Goal: Task Accomplishment & Management: Complete application form

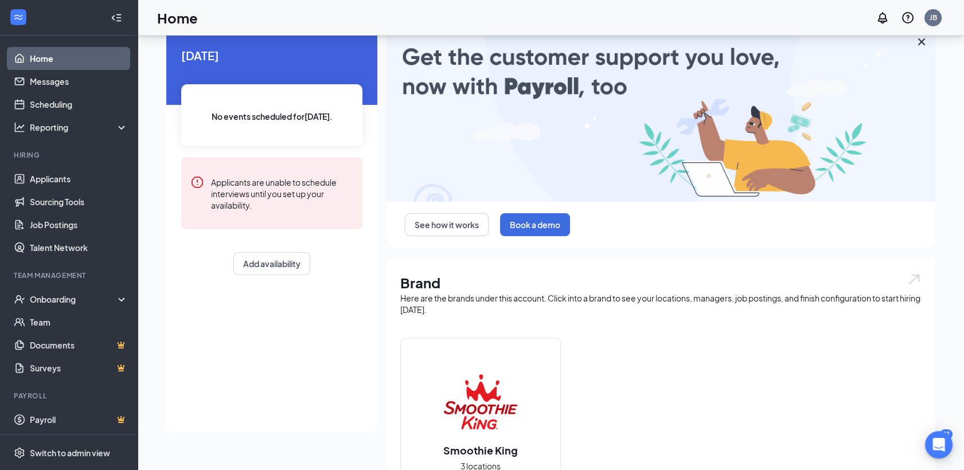
scroll to position [32, 0]
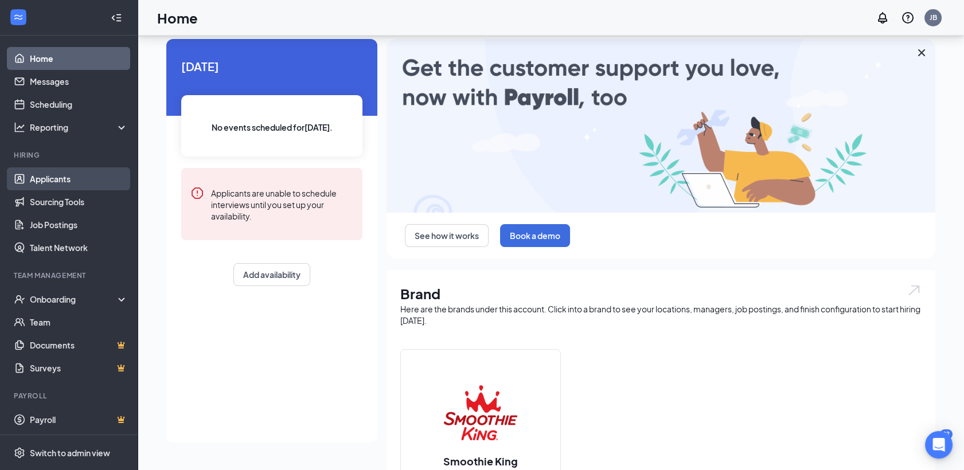
click at [60, 185] on link "Applicants" at bounding box center [79, 179] width 98 height 23
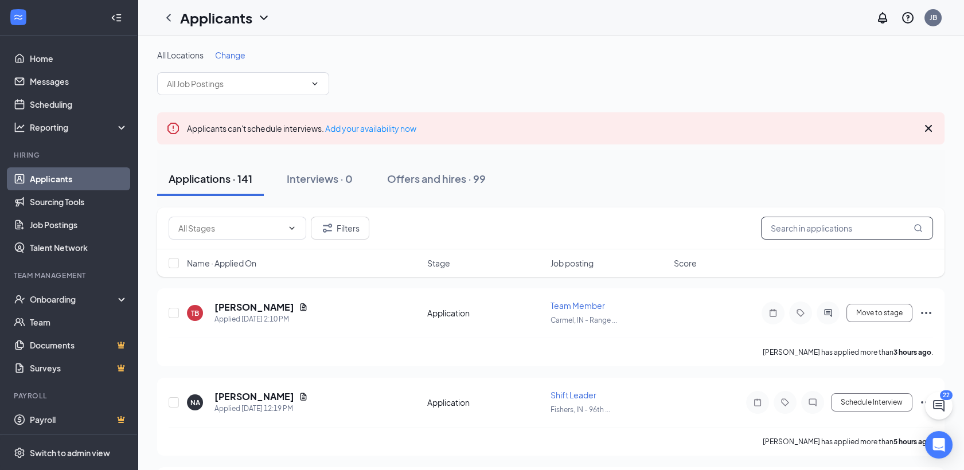
click at [830, 224] on input "text" at bounding box center [847, 228] width 172 height 23
type input "[DEMOGRAPHIC_DATA]"
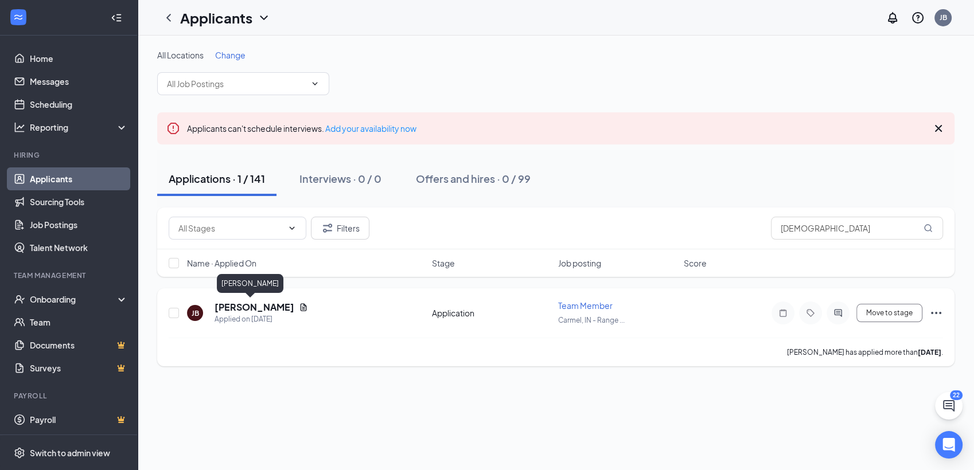
click at [245, 305] on h5 "[PERSON_NAME]" at bounding box center [255, 307] width 80 height 13
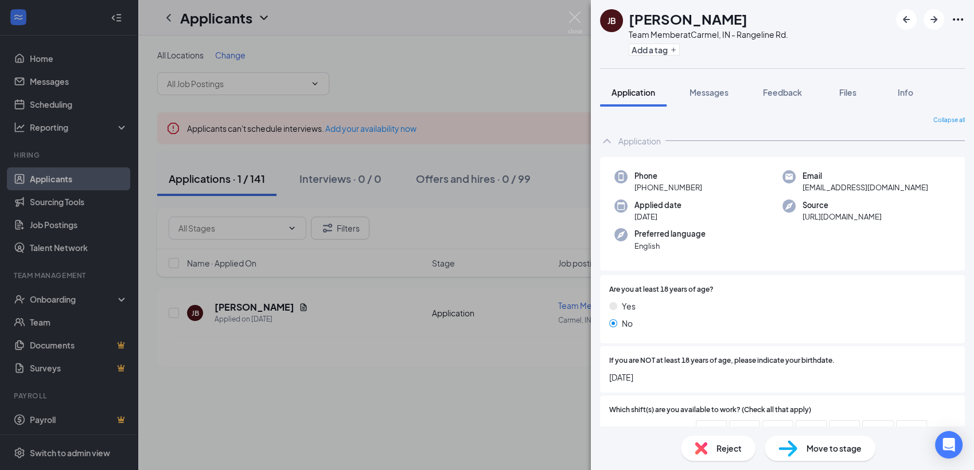
click at [835, 450] on span "Move to stage" at bounding box center [834, 448] width 55 height 13
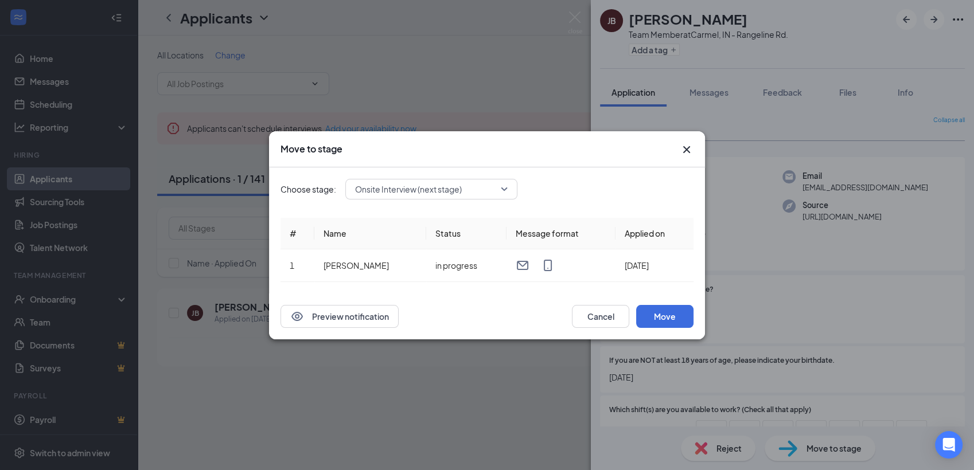
click at [441, 187] on span "Onsite Interview (next stage)" at bounding box center [408, 189] width 107 height 17
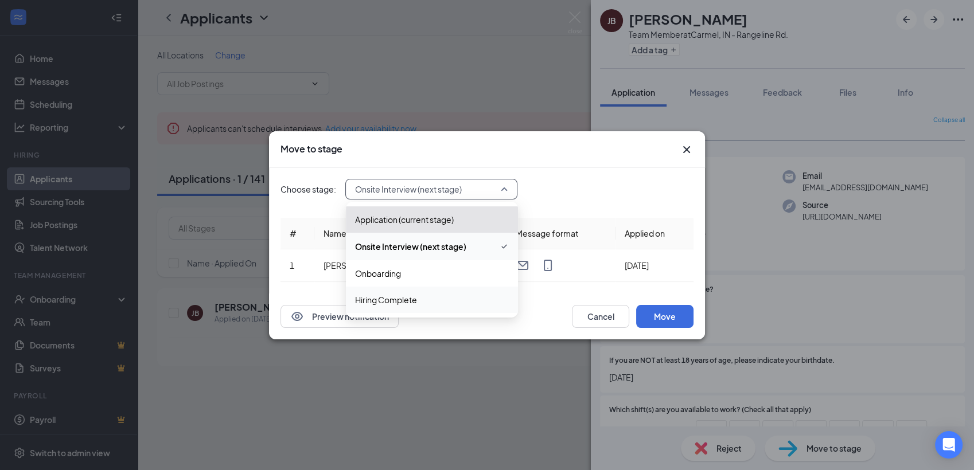
click at [398, 302] on span "Hiring Complete" at bounding box center [386, 300] width 62 height 13
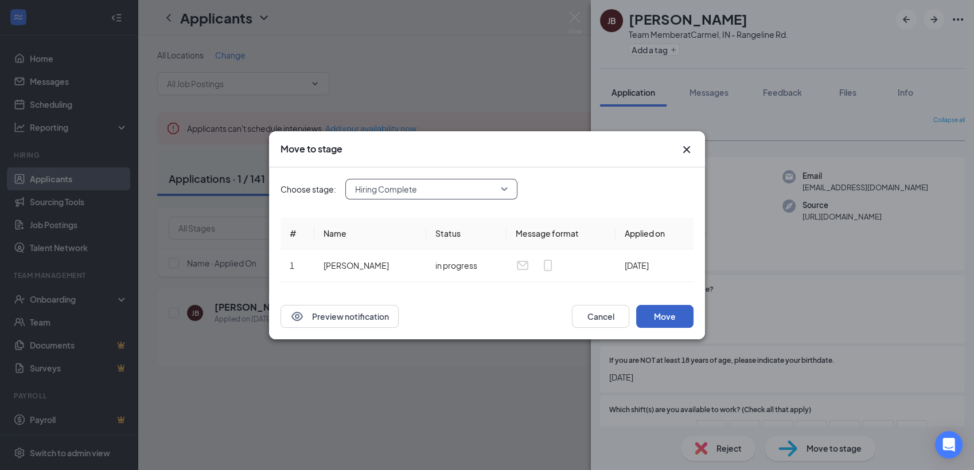
click at [666, 314] on button "Move" at bounding box center [664, 316] width 57 height 23
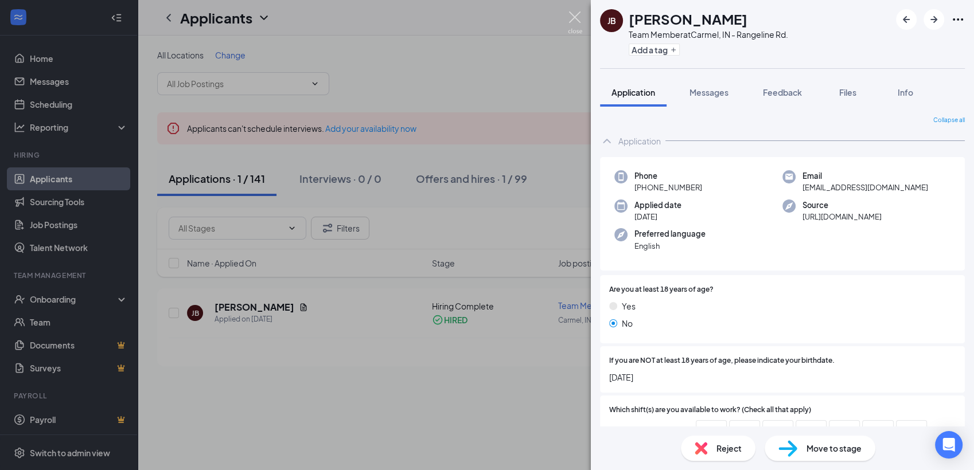
click at [574, 25] on img at bounding box center [575, 22] width 14 height 22
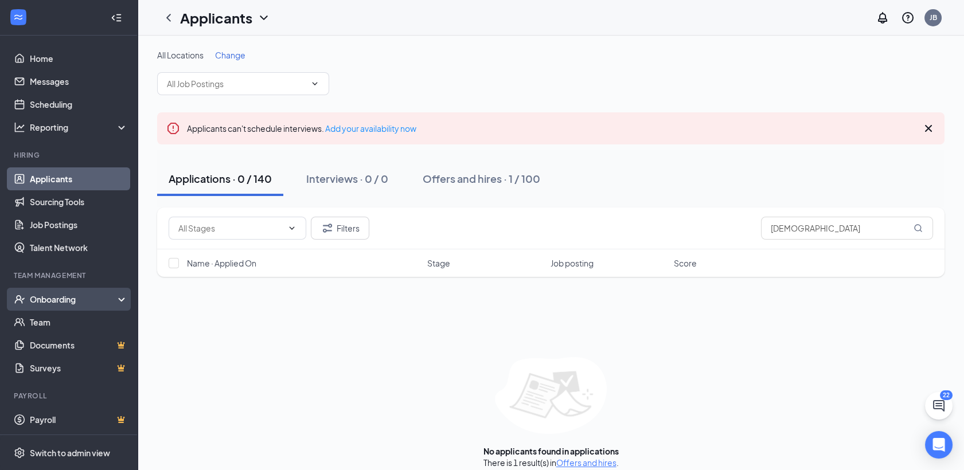
click at [60, 301] on div "Onboarding" at bounding box center [74, 299] width 88 height 11
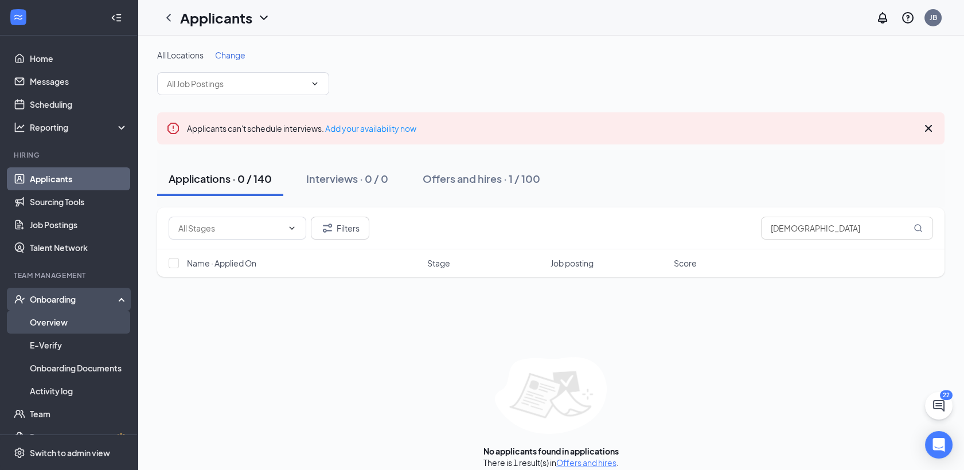
click at [56, 319] on link "Overview" at bounding box center [79, 322] width 98 height 23
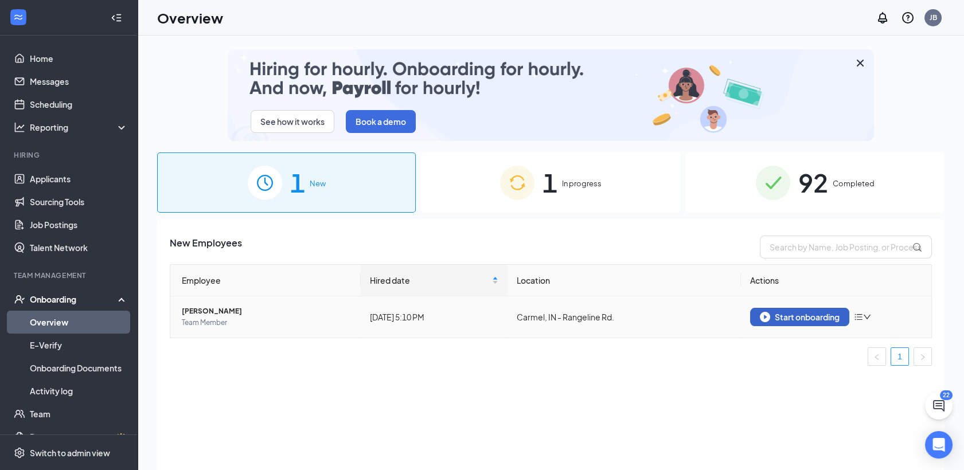
click at [790, 322] on button "Start onboarding" at bounding box center [799, 317] width 99 height 18
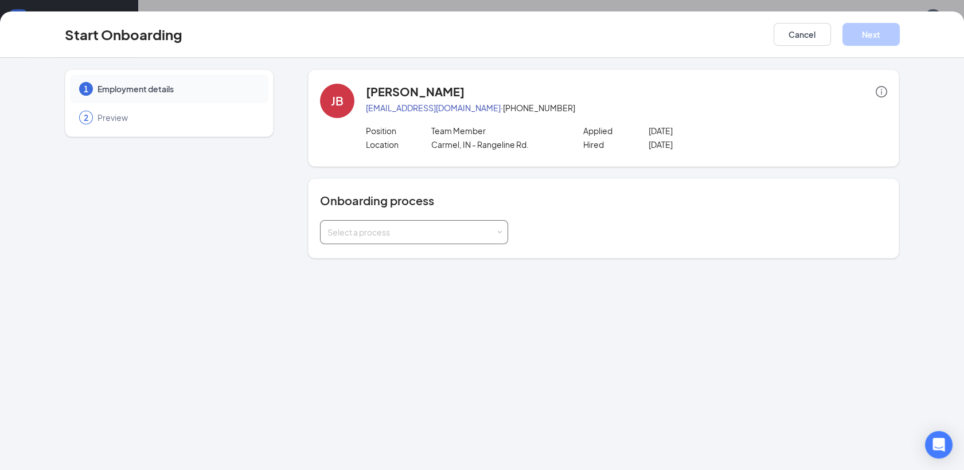
click at [442, 236] on div "Select a process" at bounding box center [412, 232] width 168 height 11
click at [421, 256] on span "New Employee Onboarding" at bounding box center [376, 256] width 105 height 10
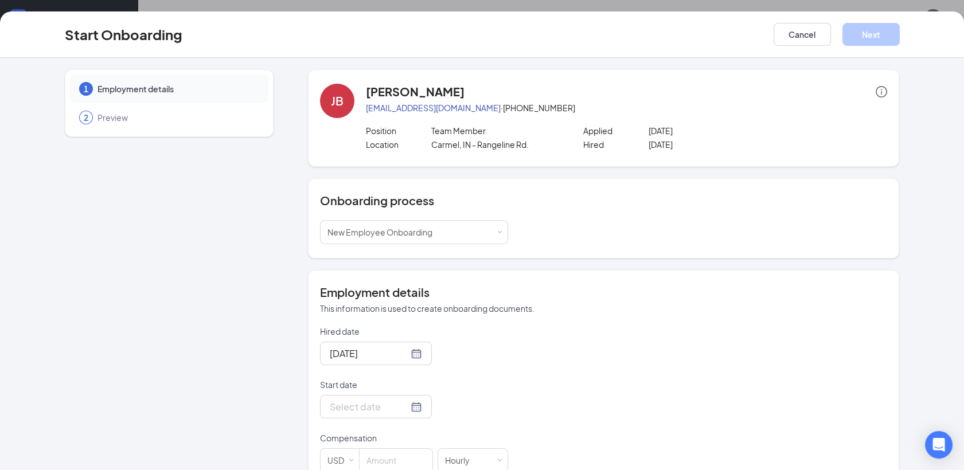
scroll to position [27, 0]
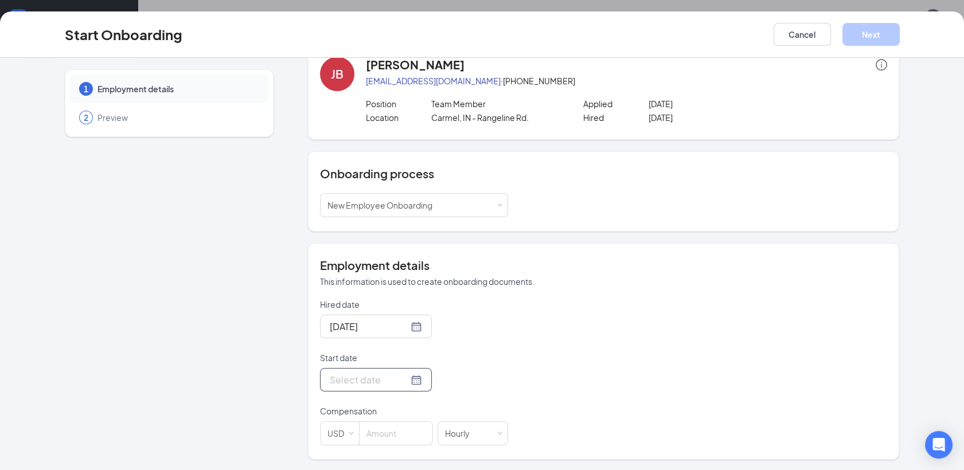
click at [404, 380] on div at bounding box center [376, 380] width 92 height 14
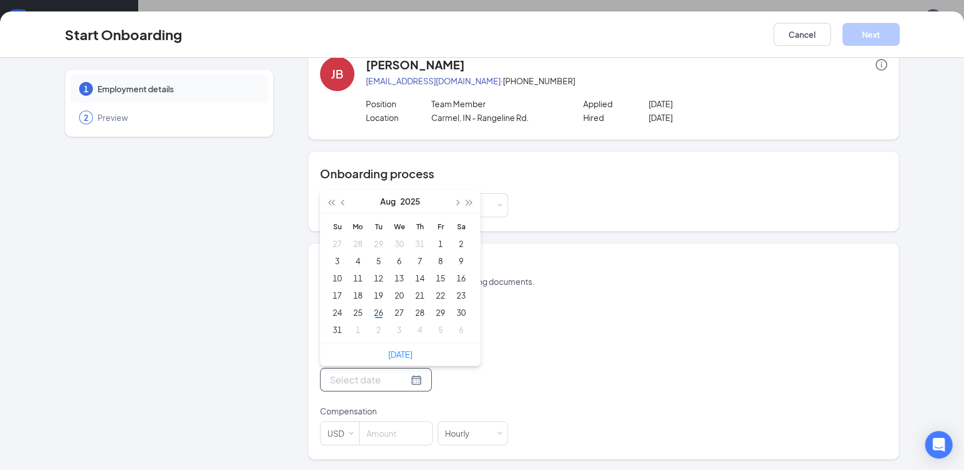
click at [503, 360] on p "Start date" at bounding box center [414, 357] width 188 height 11
click at [408, 373] on input "Start date" at bounding box center [369, 380] width 79 height 14
click at [532, 360] on div "Hired date [DATE] Start date [DATE] Su Mo Tu We Th Fr Sa 27 28 29 30 31 1 2 3 4…" at bounding box center [603, 372] width 567 height 147
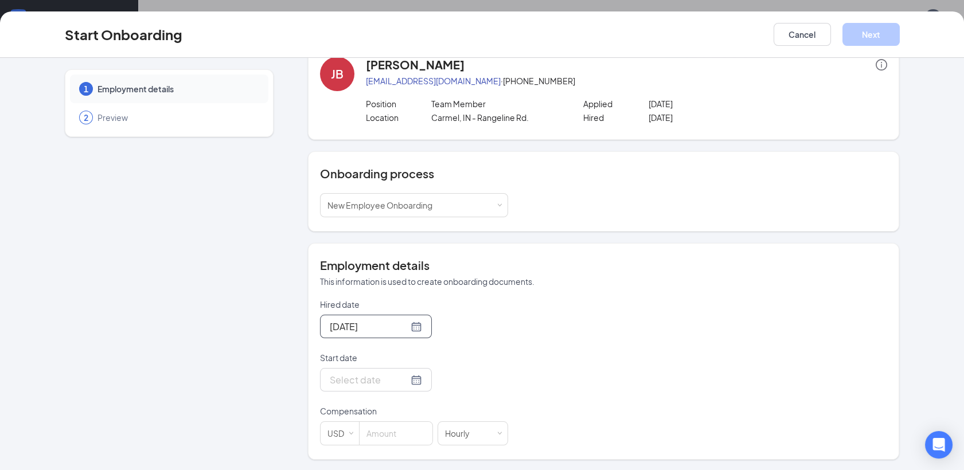
click at [409, 332] on div "[DATE]" at bounding box center [376, 327] width 112 height 24
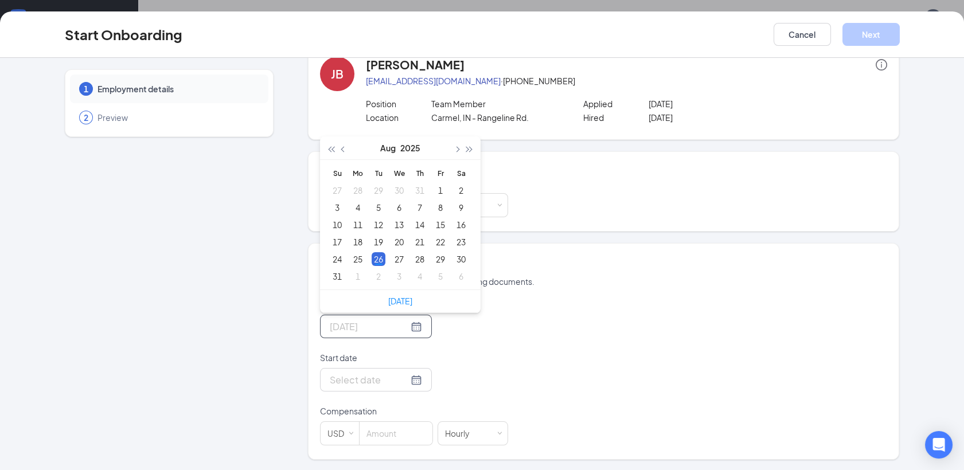
type input "[DATE]"
click at [372, 260] on div "26" at bounding box center [379, 259] width 14 height 14
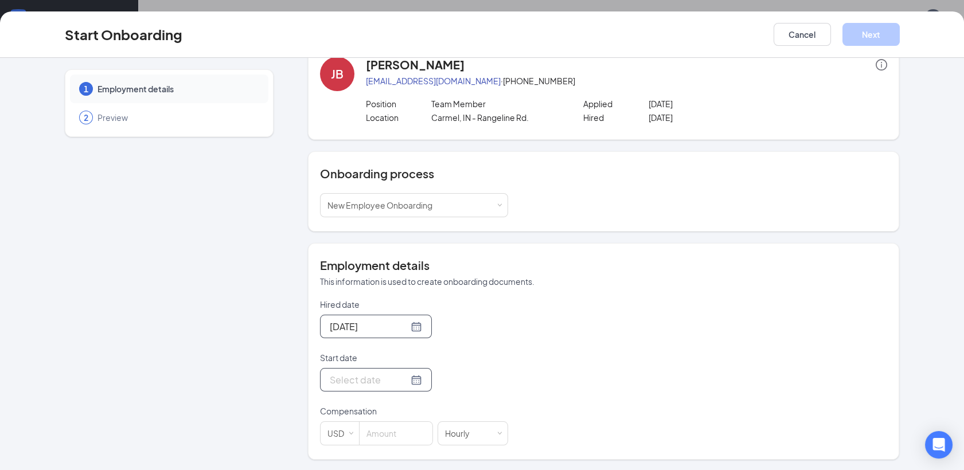
click at [390, 381] on input "Start date" at bounding box center [369, 380] width 79 height 14
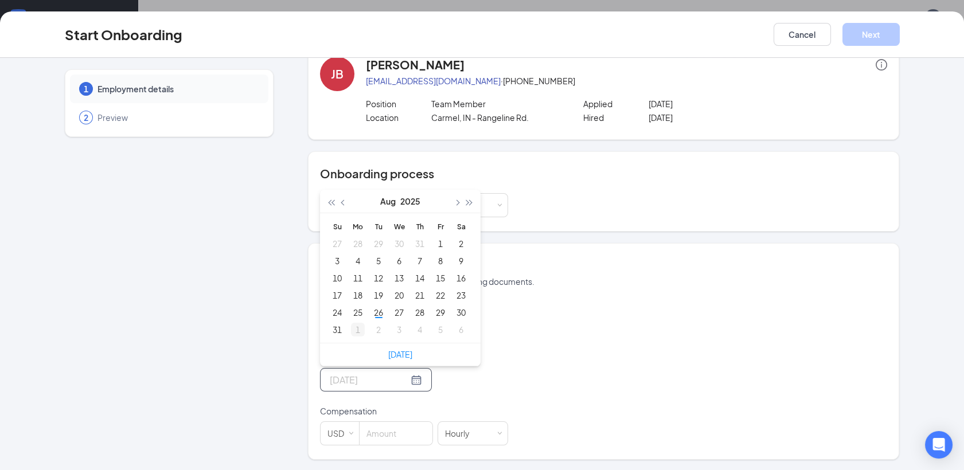
type input "[DATE]"
click at [356, 331] on div "1" at bounding box center [358, 330] width 14 height 14
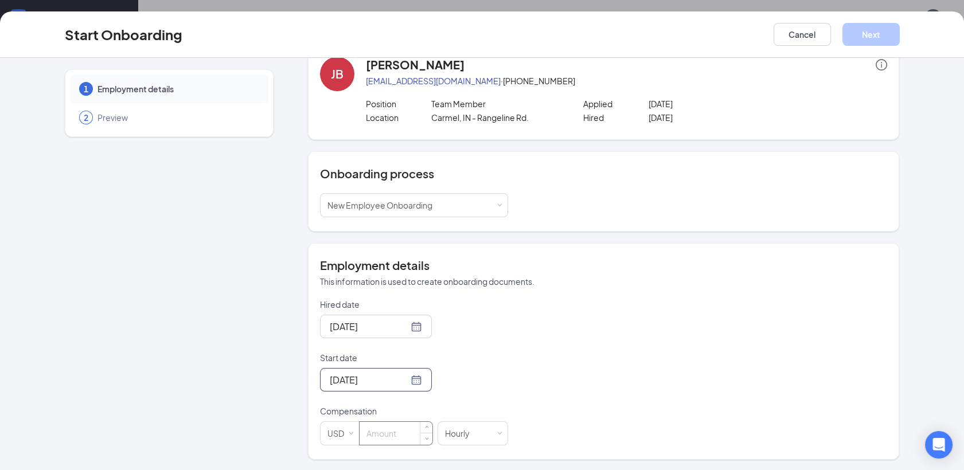
click at [396, 441] on input at bounding box center [396, 433] width 73 height 23
type input "10"
click at [623, 400] on div "Hired date [DATE] [DATE] Su Mo Tu We Th Fr Sa 27 28 29 30 31 1 2 3 4 5 6 7 8 9 …" at bounding box center [603, 372] width 567 height 147
click at [875, 35] on button "Next" at bounding box center [871, 34] width 57 height 23
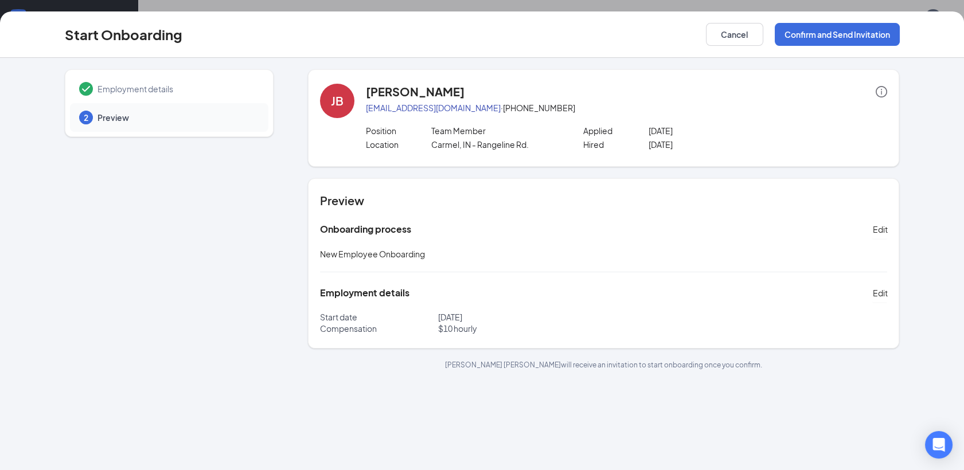
scroll to position [0, 0]
click at [844, 34] on button "Confirm and Send Invitation" at bounding box center [837, 34] width 125 height 23
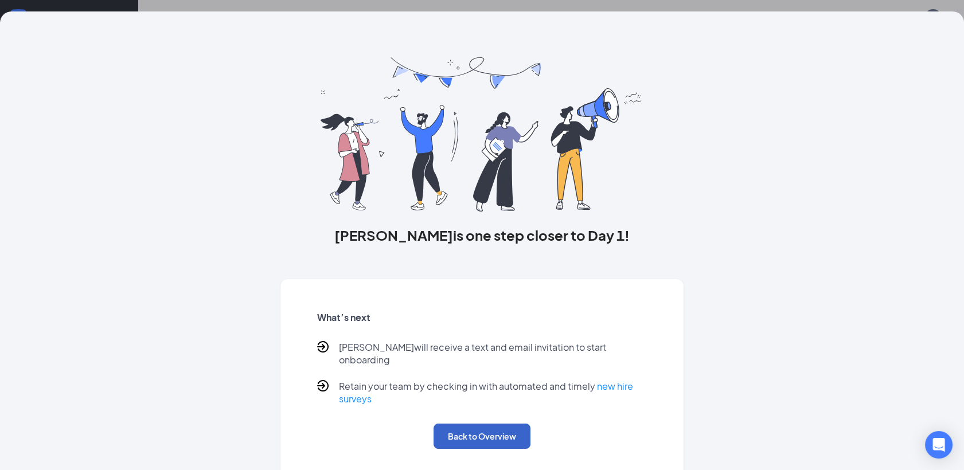
click at [503, 427] on button "Back to Overview" at bounding box center [482, 436] width 97 height 25
